Goal: Information Seeking & Learning: Understand process/instructions

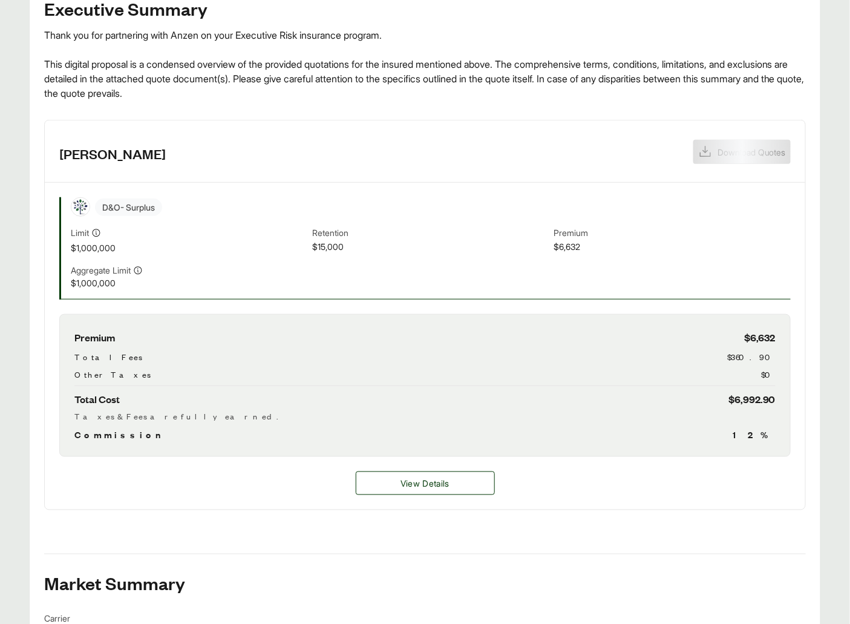
scroll to position [538, 0]
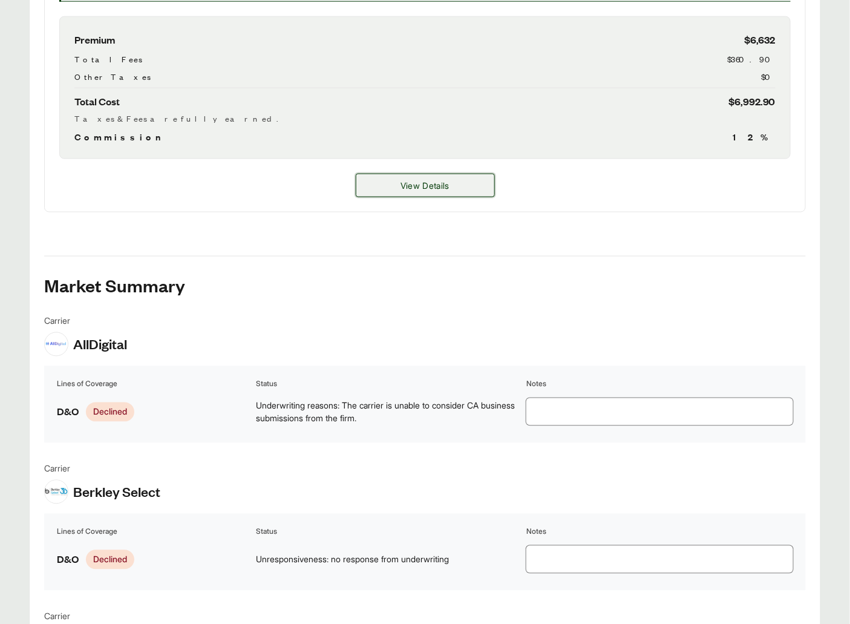
click at [375, 182] on button "View Details" at bounding box center [425, 186] width 139 height 24
click at [391, 173] on div "View Details" at bounding box center [425, 185] width 761 height 53
click at [375, 188] on button "View Details" at bounding box center [425, 186] width 139 height 24
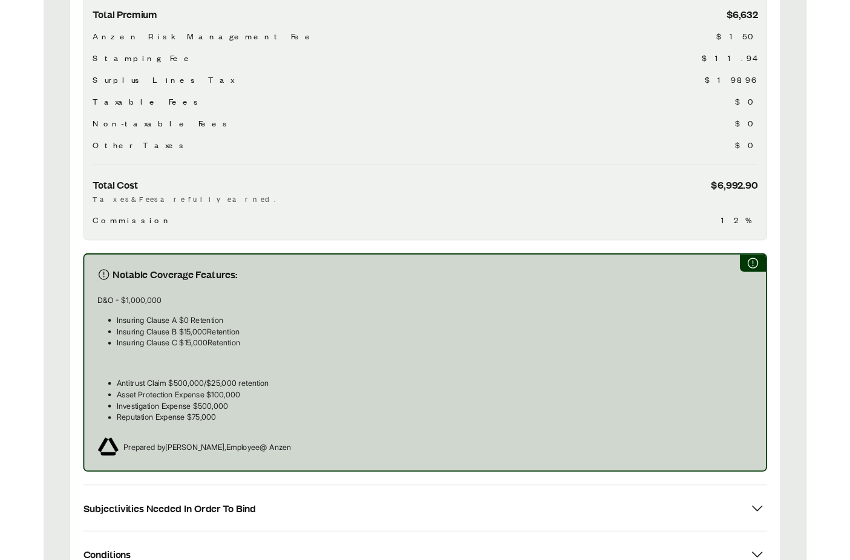
scroll to position [603, 0]
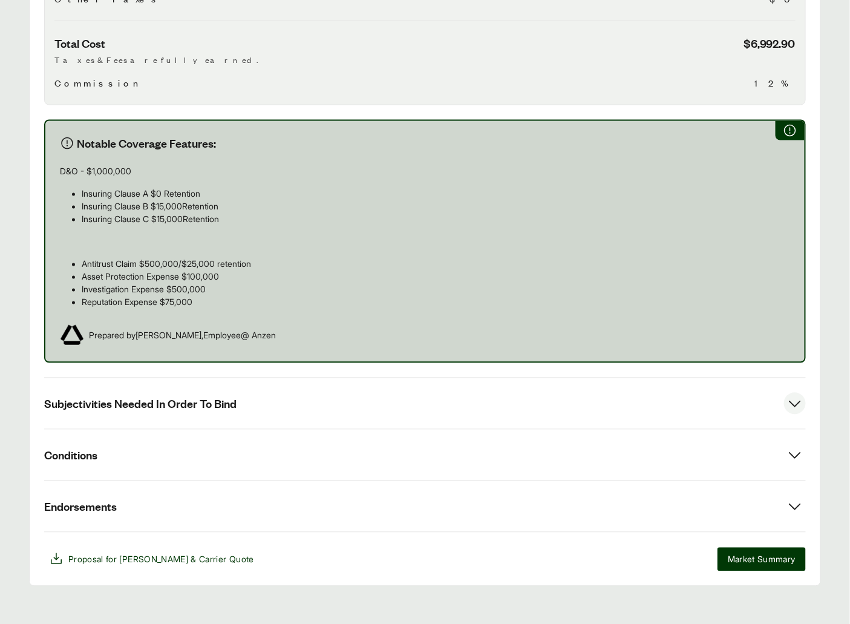
click at [174, 399] on span "Subjectivities Needed In Order To Bind" at bounding box center [140, 403] width 192 height 15
